Goal: Participate in discussion: Engage in conversation with other users on a specific topic

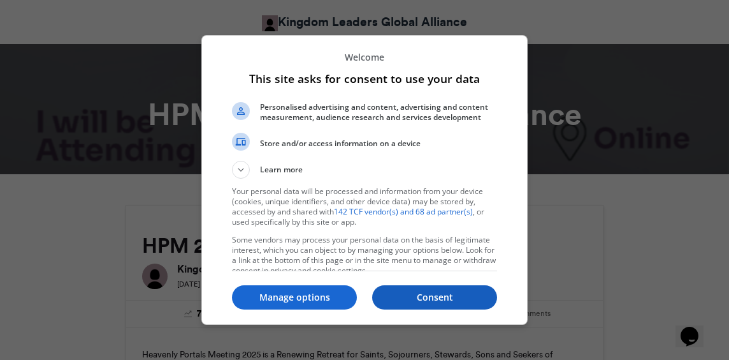
click at [414, 296] on p "Consent" at bounding box center [434, 297] width 125 height 13
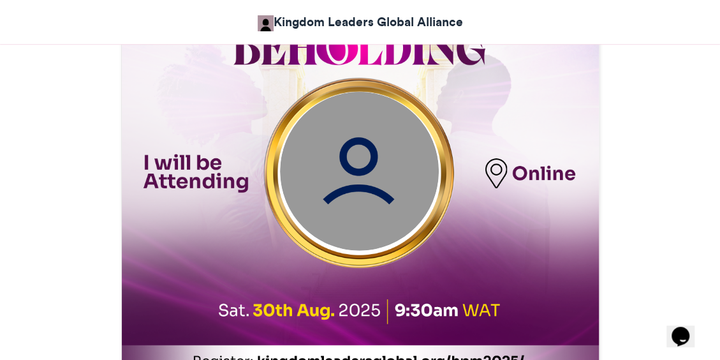
scroll to position [569, 0]
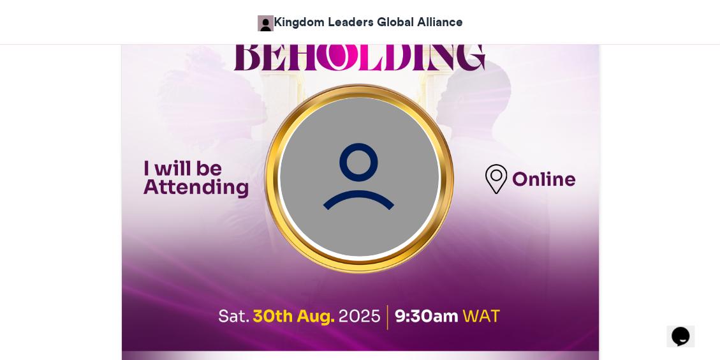
click at [367, 180] on img at bounding box center [358, 177] width 159 height 159
click at [361, 207] on img at bounding box center [358, 177] width 159 height 159
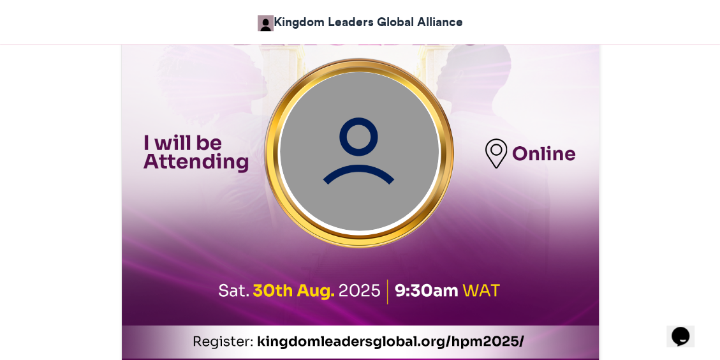
scroll to position [603, 0]
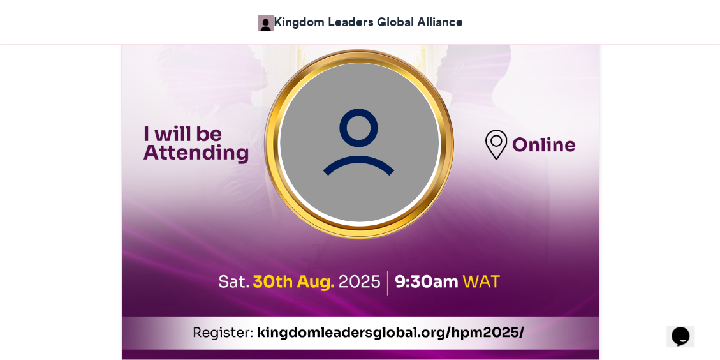
click at [370, 194] on img at bounding box center [358, 142] width 159 height 159
drag, startPoint x: 370, startPoint y: 154, endPoint x: 353, endPoint y: 136, distance: 25.3
click at [353, 136] on img at bounding box center [358, 142] width 159 height 159
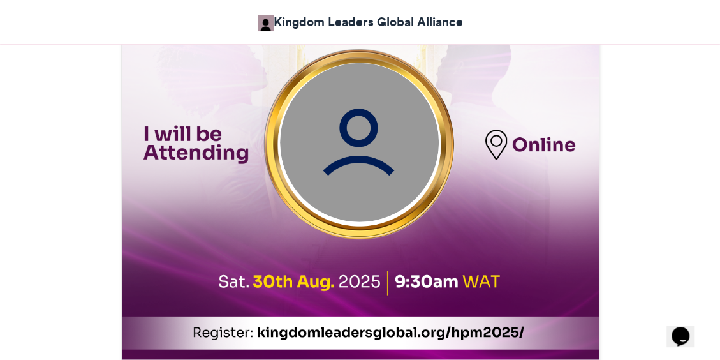
click at [353, 136] on img at bounding box center [358, 142] width 159 height 159
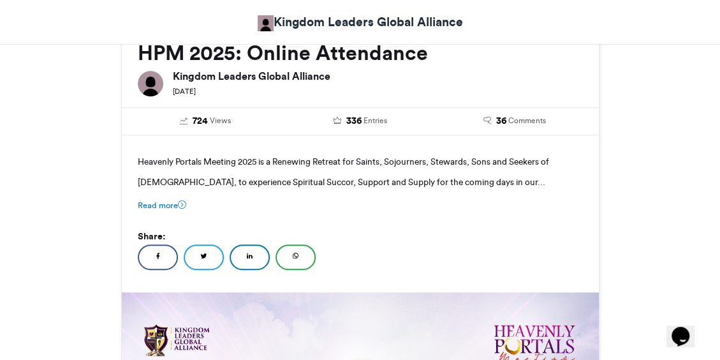
scroll to position [196, 0]
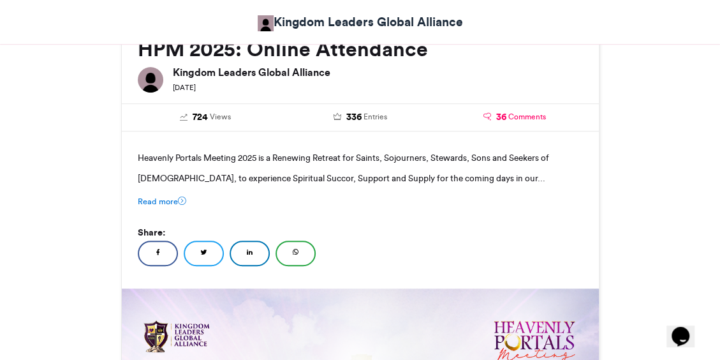
click at [497, 119] on span "36" at bounding box center [501, 117] width 10 height 14
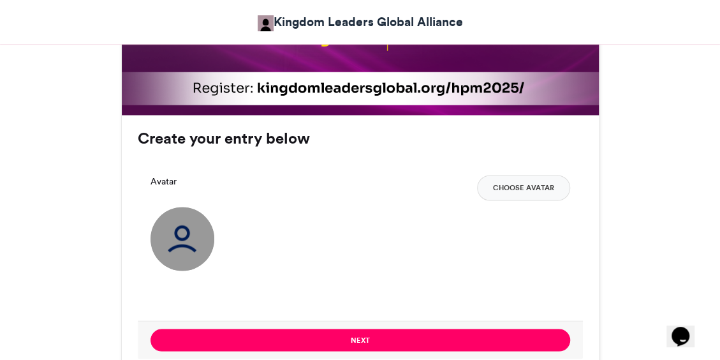
scroll to position [848, 0]
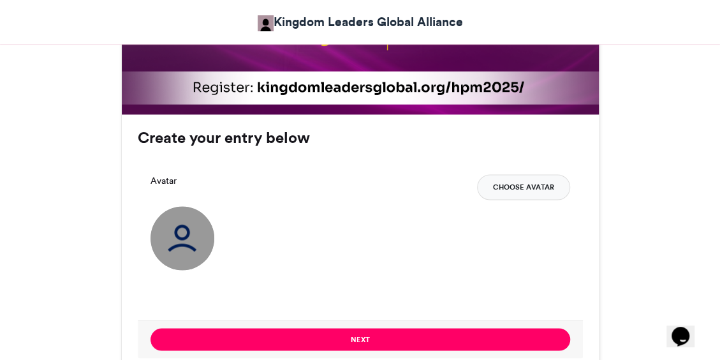
click at [535, 188] on button "Choose Avatar" at bounding box center [523, 187] width 93 height 26
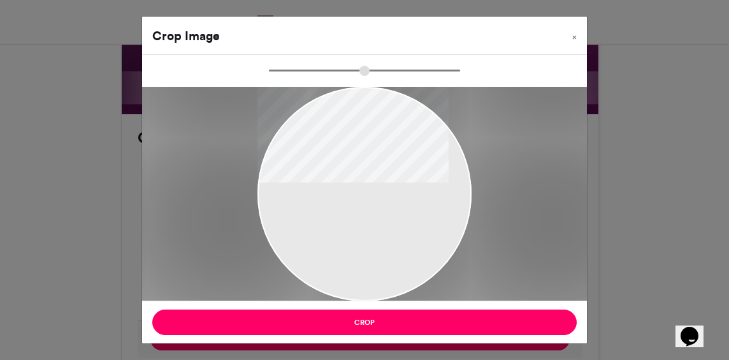
type input "******"
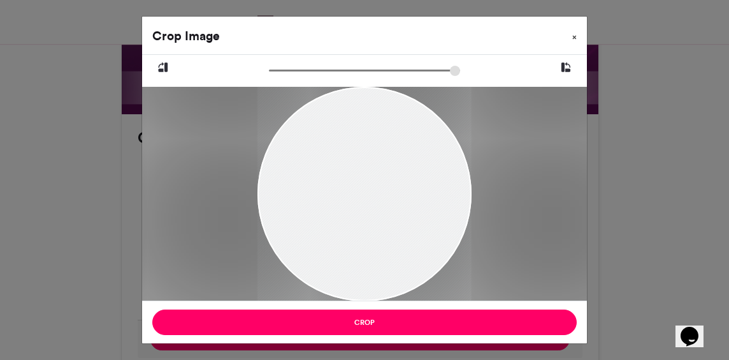
click at [576, 38] on span "×" at bounding box center [575, 37] width 4 height 8
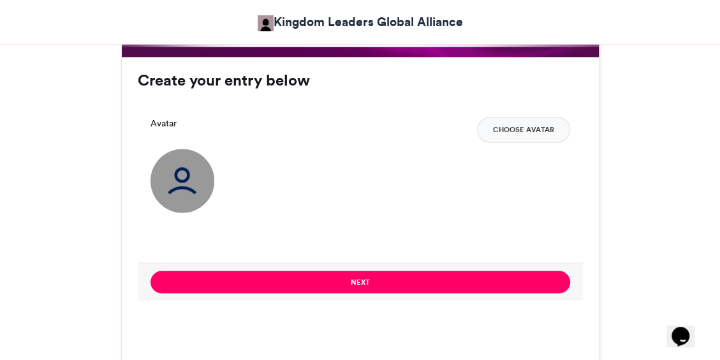
scroll to position [907, 0]
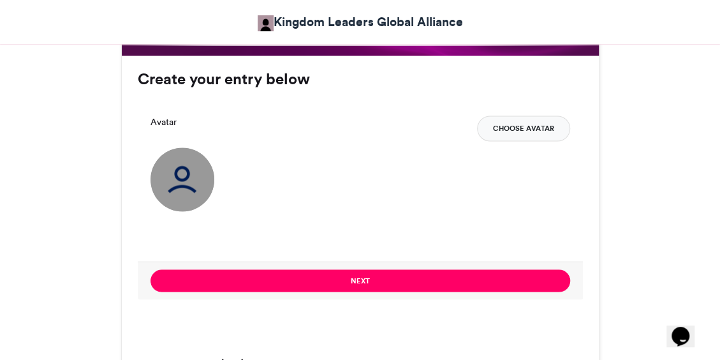
click at [519, 138] on button "Choose Avatar" at bounding box center [523, 128] width 93 height 26
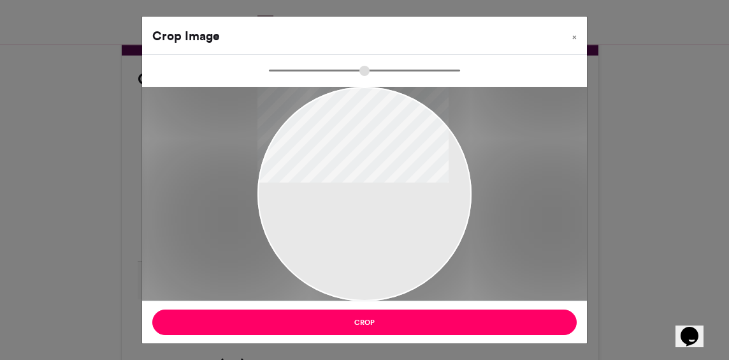
type input "******"
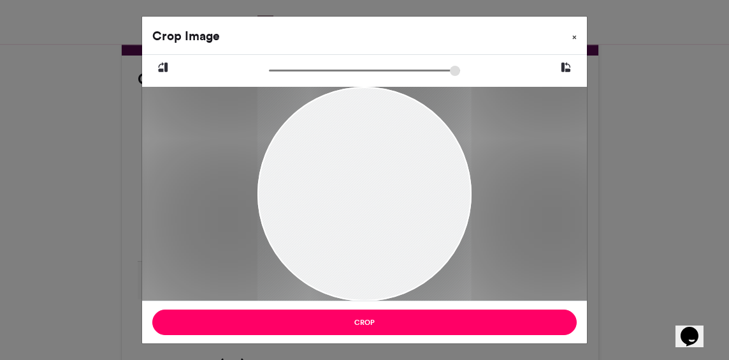
click at [577, 37] on button "×" at bounding box center [574, 35] width 25 height 36
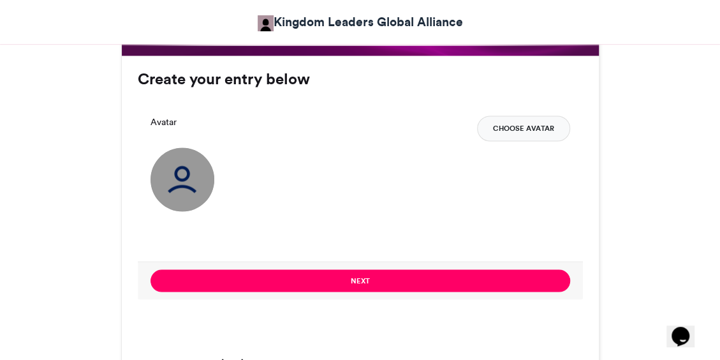
click at [506, 131] on button "Choose Avatar" at bounding box center [523, 128] width 93 height 26
